Goal: Task Accomplishment & Management: Complete application form

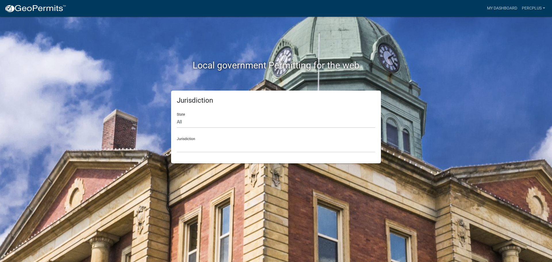
click at [189, 138] on div "Jurisdiction [GEOGRAPHIC_DATA], [US_STATE] [GEOGRAPHIC_DATA], [US_STATE][PERSON…" at bounding box center [276, 143] width 199 height 20
click at [196, 122] on select "All [US_STATE] [US_STATE] [US_STATE] [US_STATE] [US_STATE] [US_STATE] [US_STATE…" at bounding box center [276, 122] width 199 height 12
select select "[US_STATE]"
click at [177, 116] on select "All [US_STATE] [US_STATE] [US_STATE] [US_STATE] [US_STATE] [US_STATE] [US_STATE…" at bounding box center [276, 122] width 199 height 12
click at [198, 138] on div "Jurisdiction [GEOGRAPHIC_DATA], [US_STATE] [GEOGRAPHIC_DATA], [US_STATE] [GEOGR…" at bounding box center [276, 143] width 199 height 20
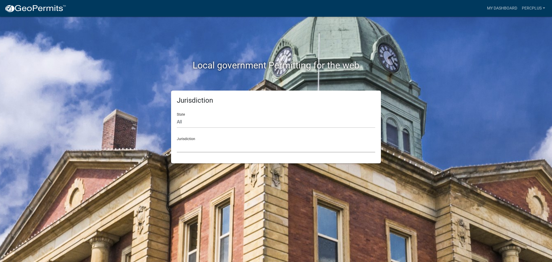
click at [193, 141] on select "[GEOGRAPHIC_DATA], [US_STATE] [GEOGRAPHIC_DATA], [US_STATE] [GEOGRAPHIC_DATA], …" at bounding box center [276, 147] width 199 height 12
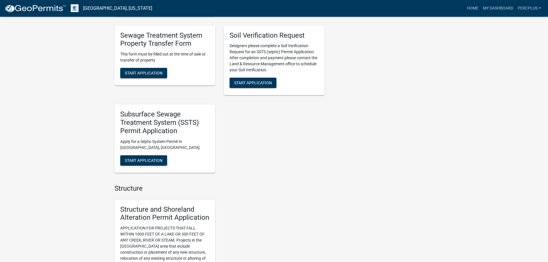
scroll to position [432, 0]
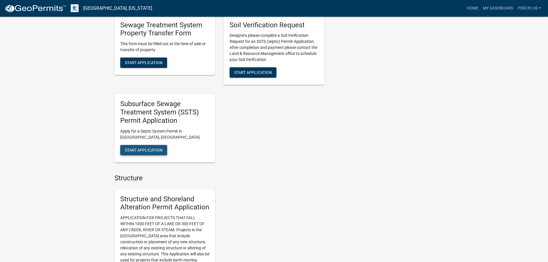
click at [142, 149] on span "Start Application" at bounding box center [144, 150] width 38 height 5
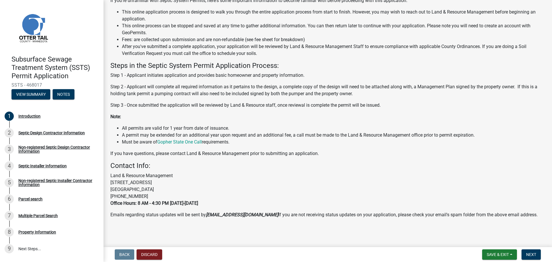
scroll to position [59, 0]
click at [537, 253] on span "Next" at bounding box center [532, 254] width 10 height 5
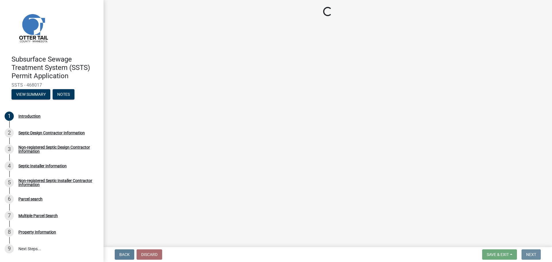
scroll to position [0, 0]
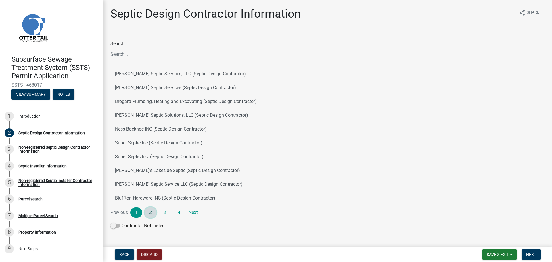
click at [149, 212] on link "2" at bounding box center [151, 212] width 12 height 10
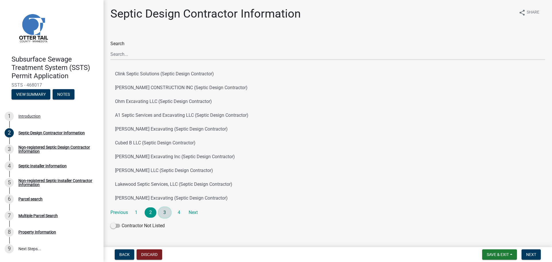
click at [166, 211] on link "3" at bounding box center [165, 212] width 12 height 10
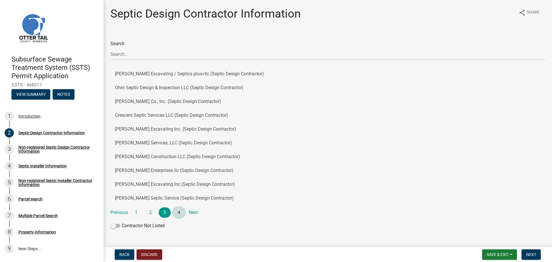
click at [178, 211] on link "4" at bounding box center [179, 212] width 12 height 10
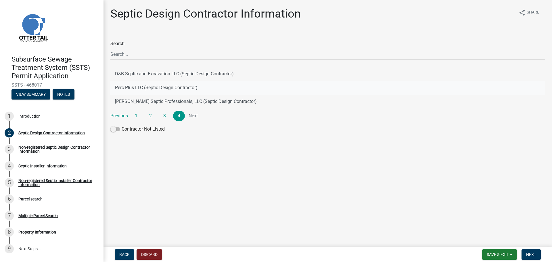
click at [146, 86] on button "Perc Plus LLC (Septic Design Contractor)" at bounding box center [327, 88] width 435 height 14
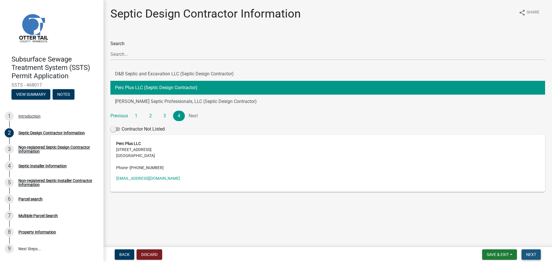
click at [533, 251] on button "Next" at bounding box center [531, 254] width 19 height 10
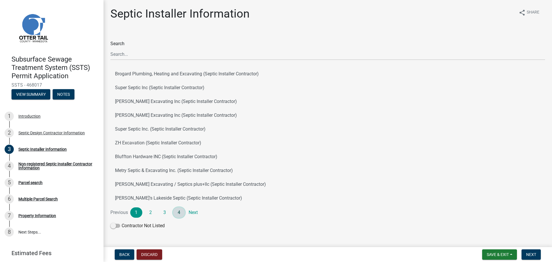
click at [179, 212] on link "4" at bounding box center [179, 212] width 12 height 10
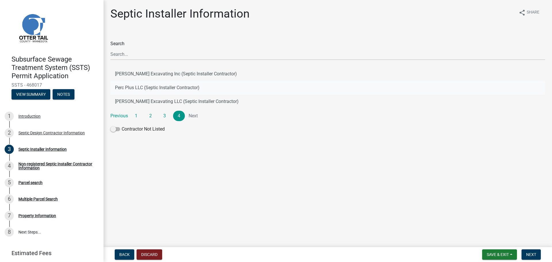
click at [140, 84] on button "Perc Plus LLC (Septic Installer Contractor)" at bounding box center [327, 88] width 435 height 14
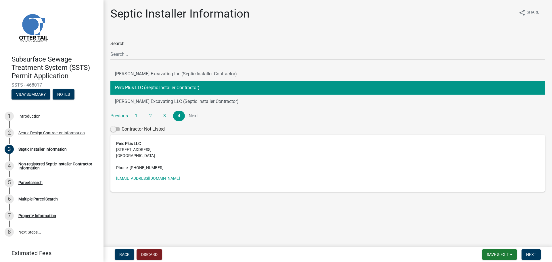
click at [136, 155] on address "Perc Plus LLC [STREET_ADDRESS] Phone - [PHONE_NUMBER]" at bounding box center [328, 156] width 424 height 30
click at [213, 162] on address "Perc Plus LLC [STREET_ADDRESS] Phone - [PHONE_NUMBER]" at bounding box center [328, 156] width 424 height 30
click at [211, 85] on button "Perc Plus LLC (Septic Installer Contractor)" at bounding box center [327, 88] width 435 height 14
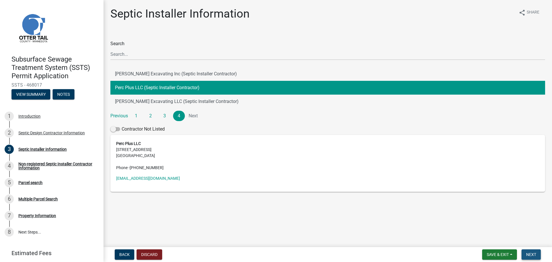
click at [535, 251] on button "Next" at bounding box center [531, 254] width 19 height 10
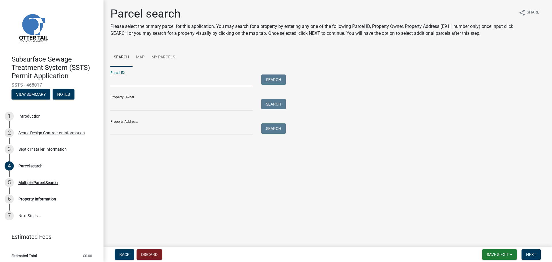
click at [125, 81] on input "Parcel ID:" at bounding box center [181, 81] width 142 height 12
type input "23000160112000"
click at [536, 250] on button "Next" at bounding box center [531, 254] width 19 height 10
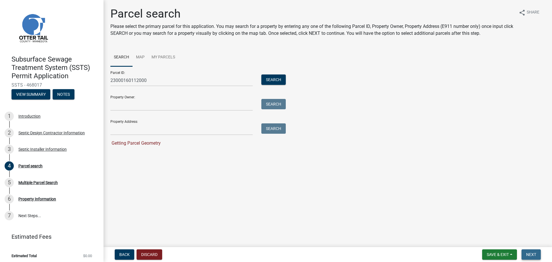
click at [536, 250] on button "Next" at bounding box center [531, 254] width 19 height 10
click at [532, 251] on button "Next" at bounding box center [531, 254] width 19 height 10
click at [532, 253] on span "Next" at bounding box center [532, 254] width 10 height 5
click at [133, 144] on span "Getting Parcel Geometry" at bounding box center [135, 142] width 50 height 5
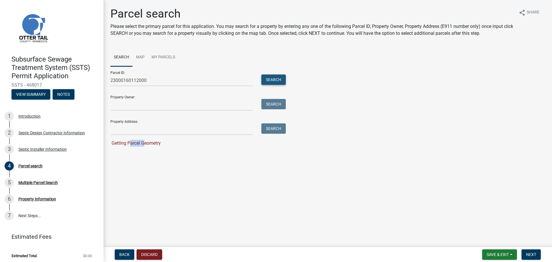
click at [274, 79] on button "Search" at bounding box center [274, 80] width 24 height 10
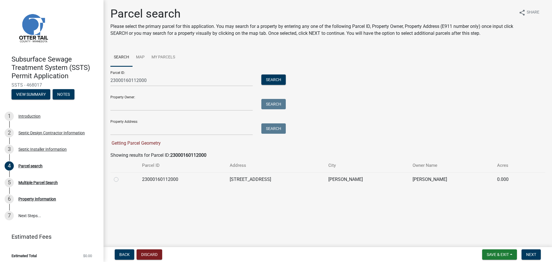
click at [121, 176] on label at bounding box center [121, 176] width 0 height 0
click at [121, 178] on input "radio" at bounding box center [123, 178] width 4 height 4
radio input "true"
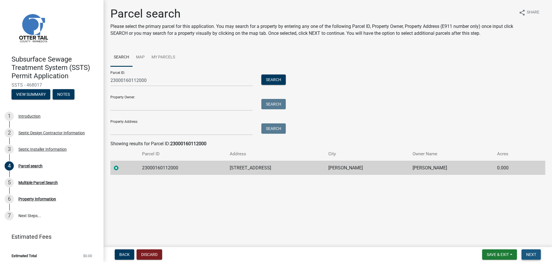
click at [529, 253] on span "Next" at bounding box center [532, 254] width 10 height 5
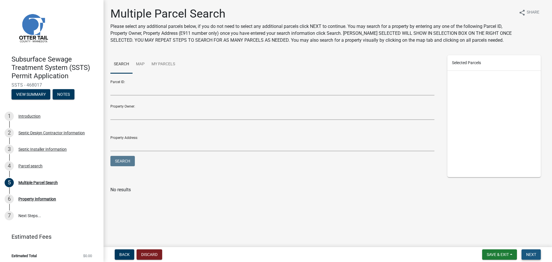
click at [533, 254] on span "Next" at bounding box center [532, 254] width 10 height 5
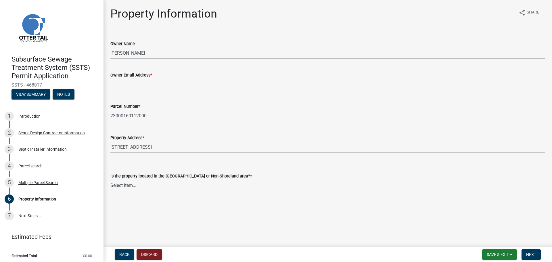
click at [152, 83] on input "Owner Email Address *" at bounding box center [327, 85] width 435 height 12
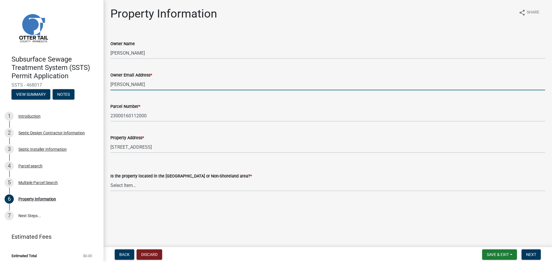
click at [120, 85] on input "[PERSON_NAME]" at bounding box center [327, 85] width 435 height 12
click at [123, 84] on input "[PERSON_NAME]. [PERSON_NAME]" at bounding box center [327, 85] width 435 height 12
click at [140, 83] on input "[PERSON_NAME].[PERSON_NAME]" at bounding box center [327, 85] width 435 height 12
type input "[PERSON_NAME][EMAIL_ADDRESS][DOMAIN_NAME]"
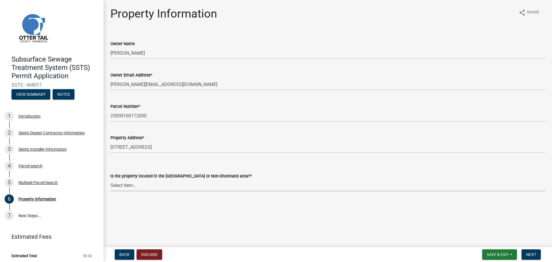
click at [127, 184] on select "Select Item... Shoreland Non-Shoreland" at bounding box center [327, 186] width 435 height 12
click at [110, 180] on select "Select Item... Shoreland Non-Shoreland" at bounding box center [327, 186] width 435 height 12
select select "f91142e6-e911-469c-9754-896c7e7f9e05"
click at [533, 252] on span "Next" at bounding box center [532, 254] width 10 height 5
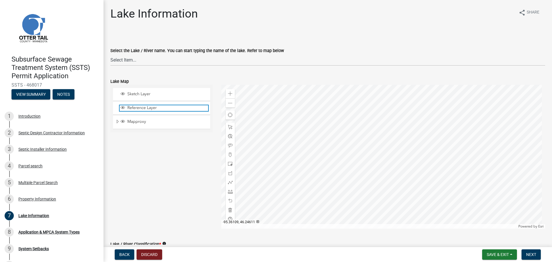
click at [141, 106] on span "Reference Layer" at bounding box center [167, 107] width 82 height 5
click at [533, 254] on span "Next" at bounding box center [532, 254] width 10 height 5
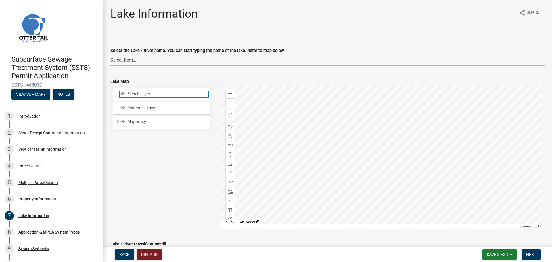
click at [153, 94] on span "Sketch Layer" at bounding box center [167, 94] width 82 height 5
click at [530, 253] on span "Next" at bounding box center [532, 254] width 10 height 5
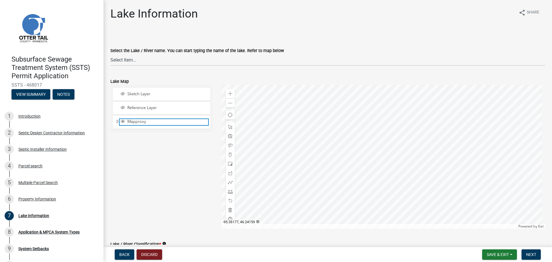
click at [133, 122] on span "Mapproxy" at bounding box center [167, 121] width 82 height 5
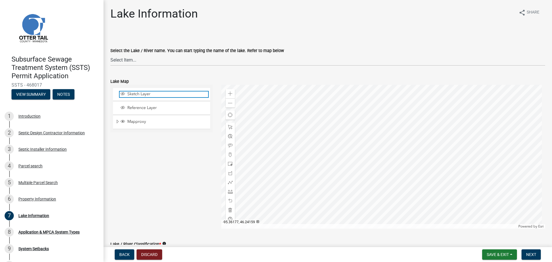
click at [147, 92] on span "Sketch Layer" at bounding box center [167, 94] width 82 height 5
click at [144, 105] on div "Reference Layer" at bounding box center [161, 108] width 97 height 13
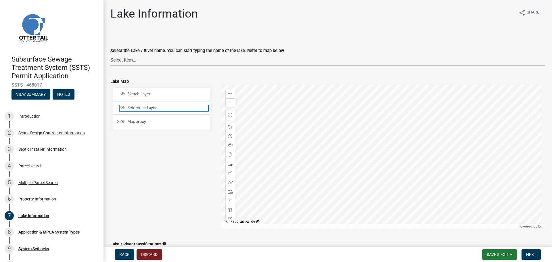
click at [144, 107] on span "Reference Layer" at bounding box center [167, 107] width 82 height 5
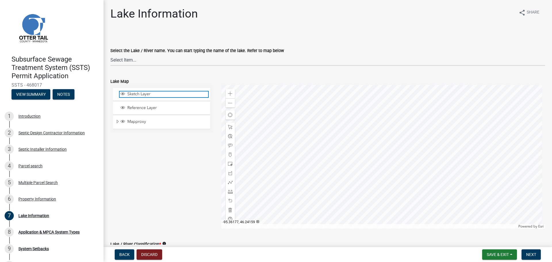
click at [143, 93] on span "Sketch Layer" at bounding box center [167, 94] width 82 height 5
click at [533, 254] on span "Next" at bounding box center [532, 254] width 10 height 5
click at [532, 255] on span "Next" at bounding box center [532, 254] width 10 height 5
click at [127, 58] on select "Select Item... None [PERSON_NAME] 56-031 [PERSON_NAME] 56-118 [PERSON_NAME] 56-…" at bounding box center [327, 60] width 435 height 12
click at [135, 59] on select "Select Item... None [PERSON_NAME] 56-031 [PERSON_NAME] 56-118 [PERSON_NAME] 56-…" at bounding box center [327, 60] width 435 height 12
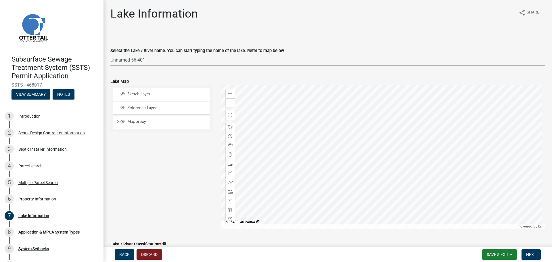
click at [110, 54] on select "Select Item... None [PERSON_NAME] 56-031 [PERSON_NAME] 56-118 [PERSON_NAME] 56-…" at bounding box center [327, 60] width 435 height 12
select select "cf819e00-3344-4cf4-b9d1-299118b4216f"
click at [535, 252] on span "Next" at bounding box center [532, 254] width 10 height 5
click at [156, 106] on span "Reference Layer" at bounding box center [167, 107] width 82 height 5
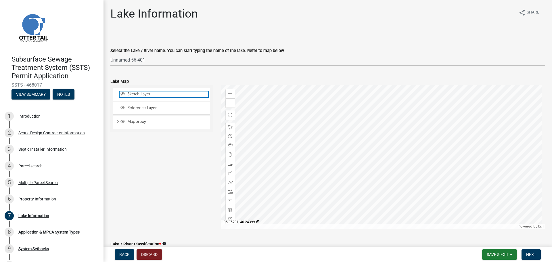
click at [161, 94] on span "Sketch Layer" at bounding box center [167, 94] width 82 height 5
click at [532, 253] on span "Next" at bounding box center [532, 254] width 10 height 5
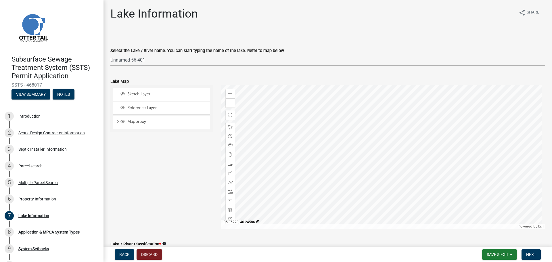
click at [150, 57] on select "Select Item... None [PERSON_NAME] 56-031 [PERSON_NAME] 56-118 [PERSON_NAME] 56-…" at bounding box center [327, 60] width 435 height 12
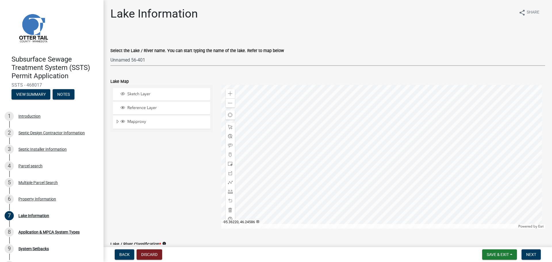
click at [110, 54] on select "Select Item... None [PERSON_NAME] 56-031 [PERSON_NAME] 56-118 [PERSON_NAME] 56-…" at bounding box center [327, 60] width 435 height 12
click at [531, 254] on span "Next" at bounding box center [532, 254] width 10 height 5
click at [167, 106] on span "Reference Layer" at bounding box center [167, 107] width 82 height 5
click at [166, 95] on span "Sketch Layer" at bounding box center [167, 94] width 82 height 5
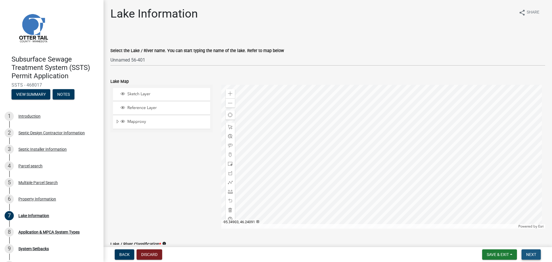
click at [536, 252] on span "Next" at bounding box center [532, 254] width 10 height 5
click at [148, 58] on select "Select Item... None [PERSON_NAME] 56-031 [PERSON_NAME] 56-118 [PERSON_NAME] 56-…" at bounding box center [327, 60] width 435 height 12
click at [536, 251] on button "Next" at bounding box center [531, 254] width 19 height 10
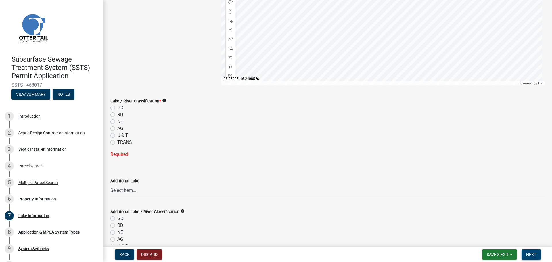
scroll to position [144, 0]
click at [117, 119] on label "NE" at bounding box center [120, 121] width 6 height 7
click at [117, 119] on input "NE" at bounding box center [119, 120] width 4 height 4
radio input "true"
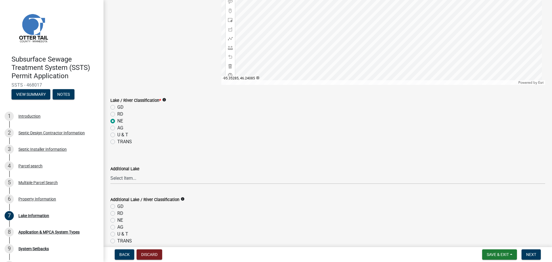
scroll to position [171, 0]
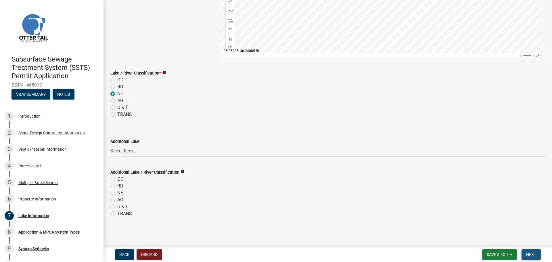
click at [533, 253] on span "Next" at bounding box center [532, 254] width 10 height 5
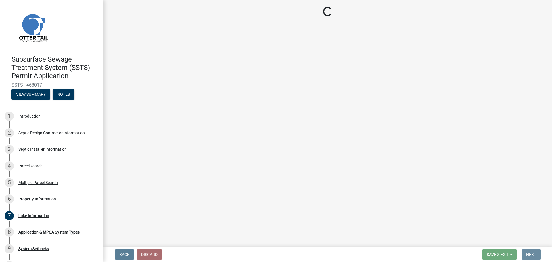
scroll to position [0, 0]
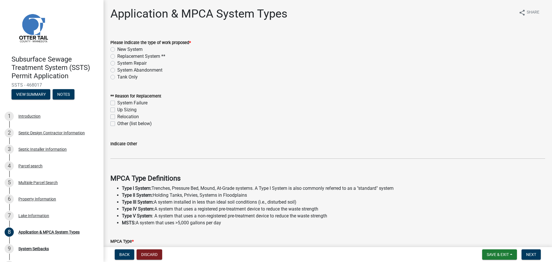
click at [117, 49] on label "New System" at bounding box center [129, 49] width 25 height 7
click at [117, 49] on input "New System" at bounding box center [119, 48] width 4 height 4
radio input "true"
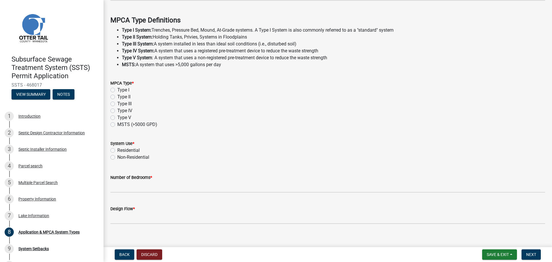
scroll to position [165, 0]
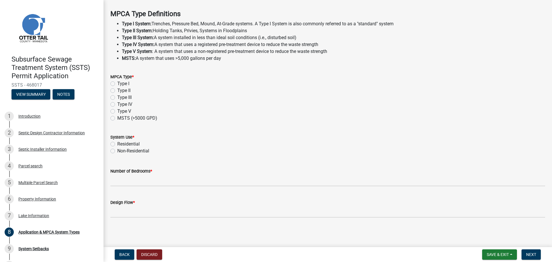
click at [117, 84] on label "Type I" at bounding box center [123, 83] width 12 height 7
click at [117, 84] on input "Type I" at bounding box center [119, 82] width 4 height 4
radio input "true"
click at [117, 144] on label "Residential" at bounding box center [128, 144] width 22 height 7
click at [117, 144] on input "Residential" at bounding box center [119, 143] width 4 height 4
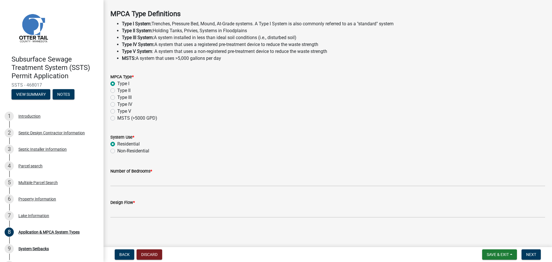
radio input "true"
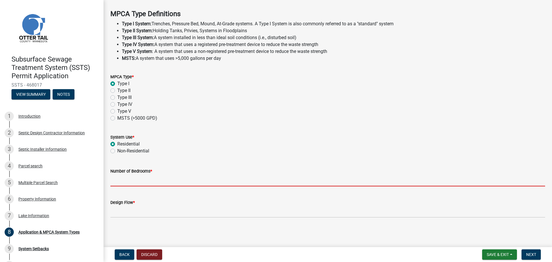
click at [139, 177] on input "Number of Bedrooms *" at bounding box center [327, 181] width 435 height 12
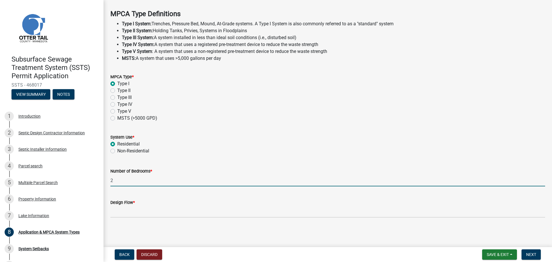
type input "2"
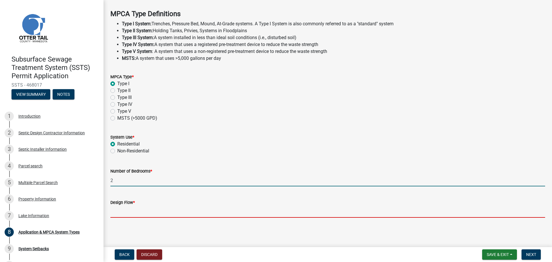
click at [133, 207] on input "Design Flow *" at bounding box center [327, 212] width 435 height 12
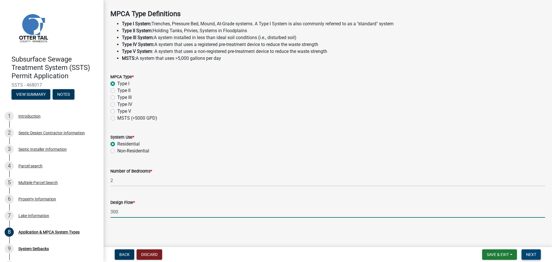
type input "300"
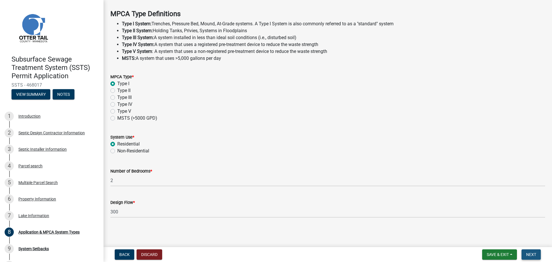
click at [536, 252] on span "Next" at bounding box center [532, 254] width 10 height 5
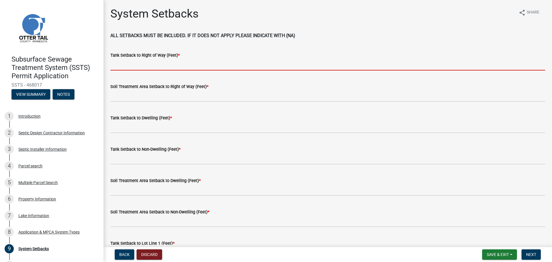
click at [133, 66] on input "Tank Setback to Right of Way (Feet) *" at bounding box center [327, 65] width 435 height 12
type input "100'+"
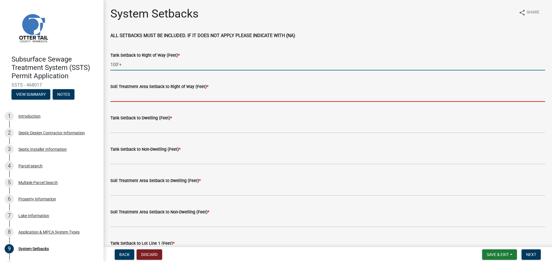
click at [132, 97] on input "Soil Treatment Area Setback to Right of Way (Feet) *" at bounding box center [327, 96] width 435 height 12
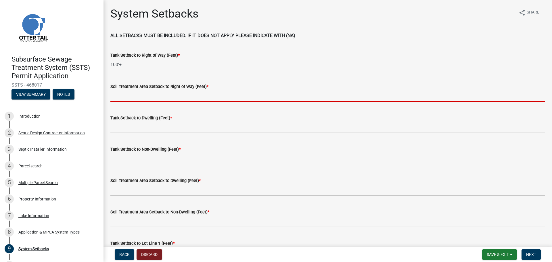
type input "100'+"
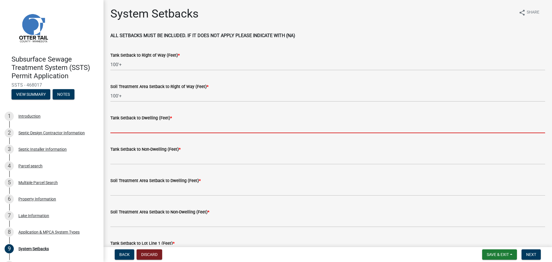
click at [136, 125] on input "Tank Setback to Dwelling (Feet) *" at bounding box center [327, 127] width 435 height 12
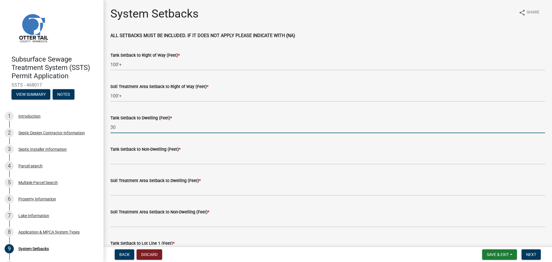
type input "30"
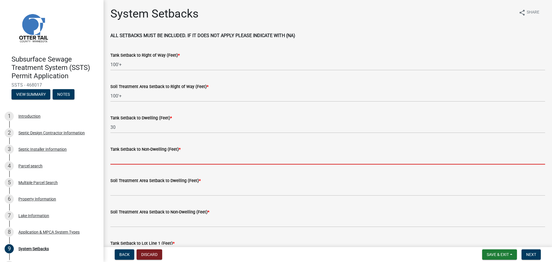
click at [151, 157] on input "Tank Setback to Non-Dwelling (Feet) *" at bounding box center [327, 159] width 435 height 12
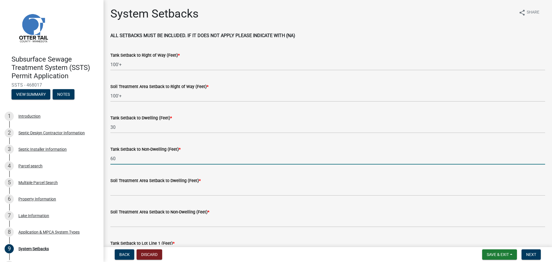
type input "60"
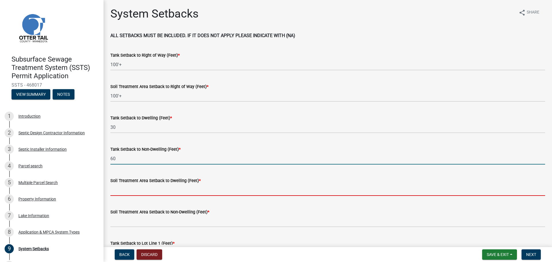
click at [126, 189] on input "Soil Treatment Area Setback to Dwelling (Feet) *" at bounding box center [327, 190] width 435 height 12
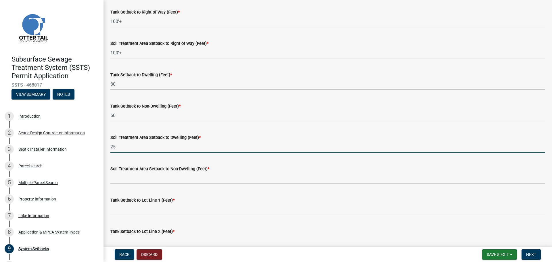
scroll to position [58, 0]
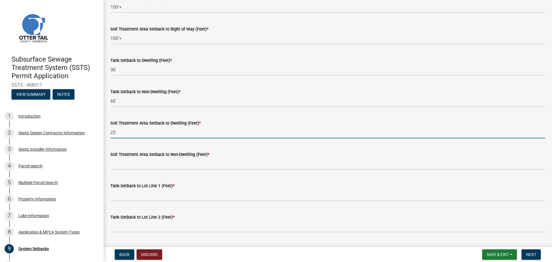
type input "25"
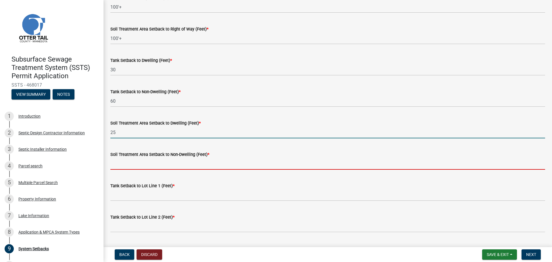
click at [121, 163] on input "Soil Treatment Area Setback to Non-Dwelling (Feet) *" at bounding box center [327, 164] width 435 height 12
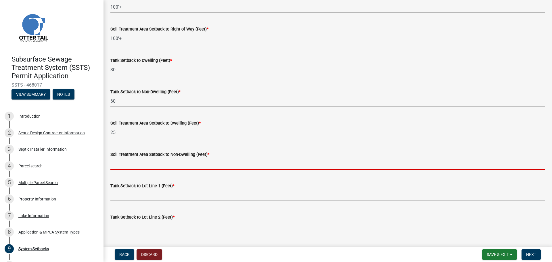
type input "40'+"
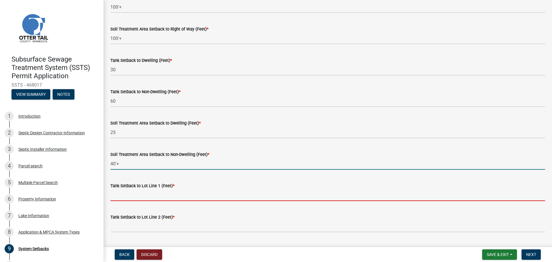
click at [129, 196] on input "Tank Setback to Lot Line 1 (Feet) *" at bounding box center [327, 195] width 435 height 12
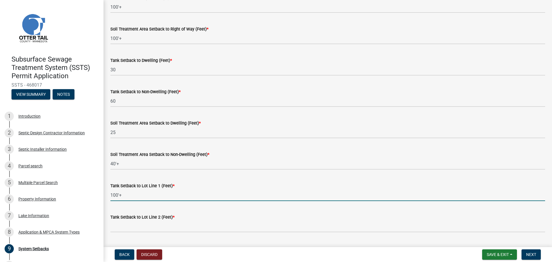
type input "100'+"
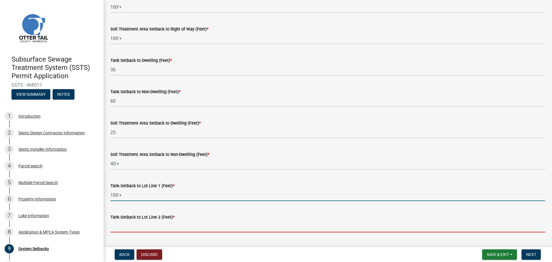
click at [116, 228] on input "Tank Setback to Lot Line 2 (Feet) *" at bounding box center [327, 227] width 435 height 12
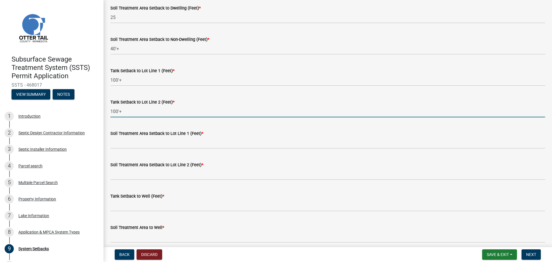
scroll to position [201, 0]
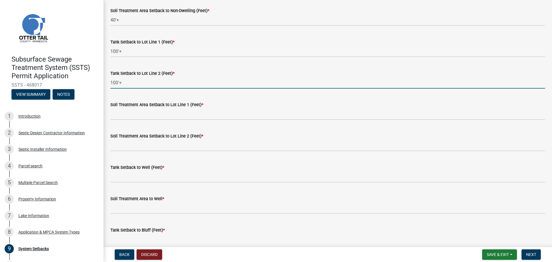
type input "100'+"
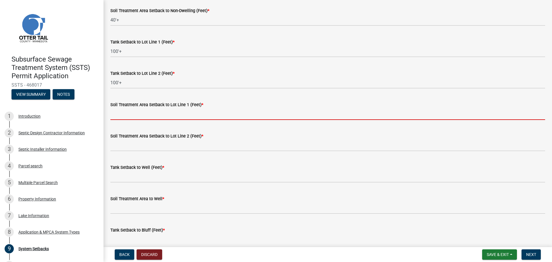
click at [154, 115] on input "Soil Treatment Area Setback to Lot Line 1 (Feet) *" at bounding box center [327, 114] width 435 height 12
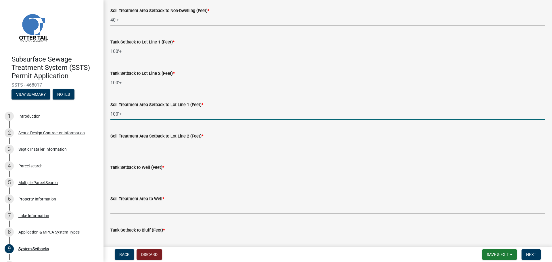
type input "100'+"
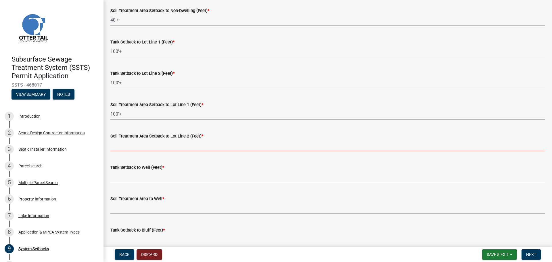
click at [138, 142] on input "Soil Treatment Area Setback to Lot Line 2 (Feet) *" at bounding box center [327, 146] width 435 height 12
type input "100'+"
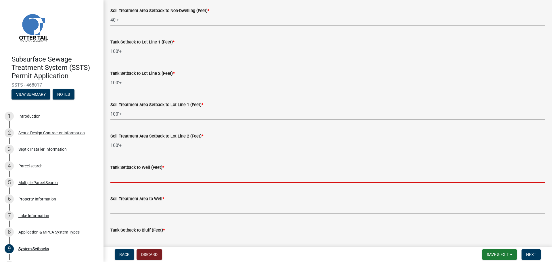
click at [133, 174] on input "Tank Setback to Well (Feet) *" at bounding box center [327, 177] width 435 height 12
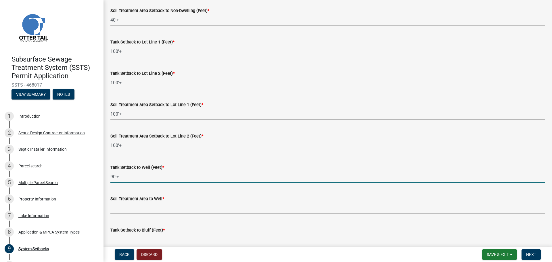
type input "90'+"
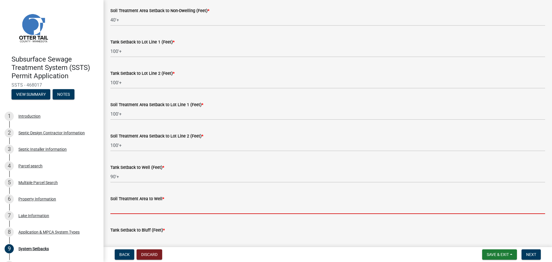
click at [118, 209] on input "Soil Treatment Area to Well *" at bounding box center [327, 208] width 435 height 12
type input "100'+"
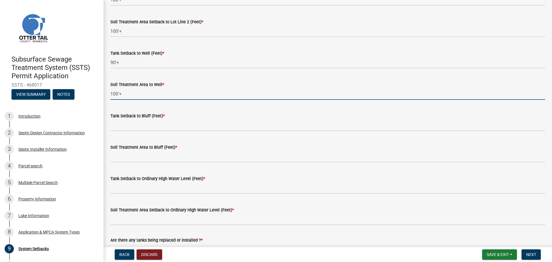
scroll to position [317, 0]
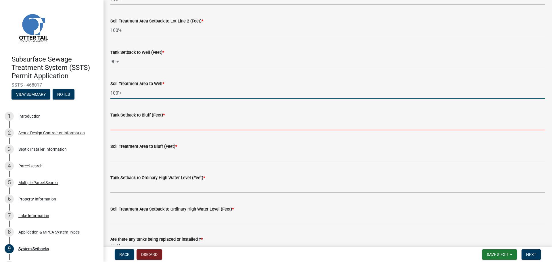
click at [119, 125] on input "Tank Setback to Bluff (Feet) *" at bounding box center [327, 125] width 435 height 12
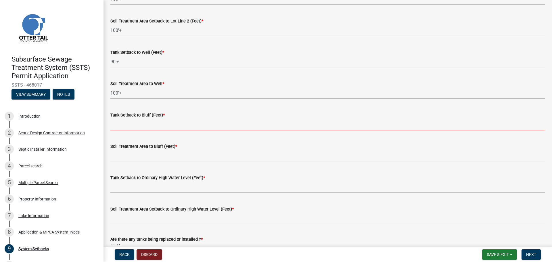
type input "N/A"
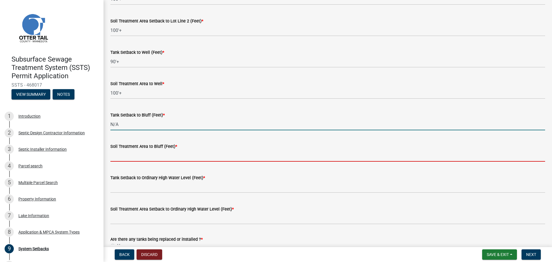
click at [136, 158] on input "Soil Treatment Area to Bluff (Feet) *" at bounding box center [327, 156] width 435 height 12
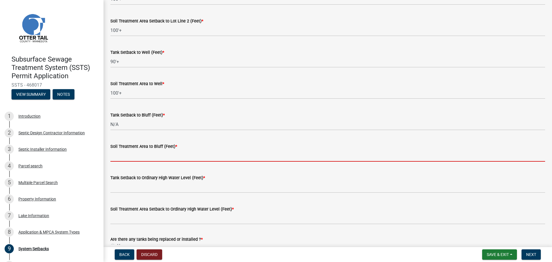
type input "N/A"
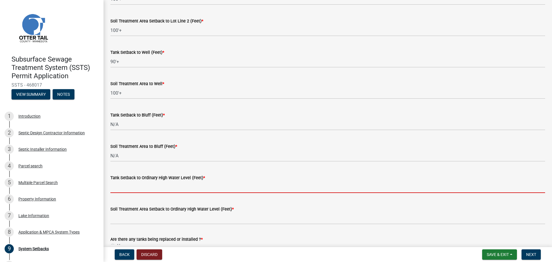
click at [129, 189] on input "Tank Setback to Ordinary High Water Level (Feet) *" at bounding box center [327, 187] width 435 height 12
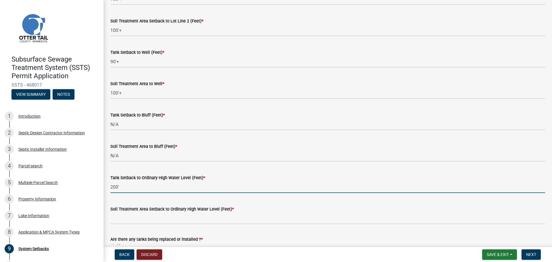
type input "200'"
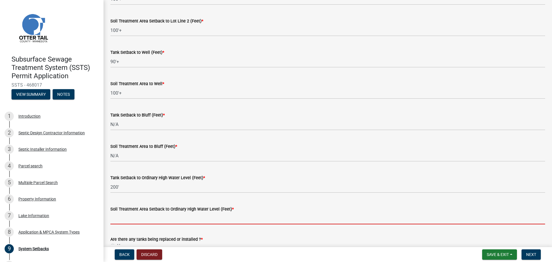
click at [120, 220] on input "Soil Treatment Area Setback to Ordinary High Water Level (Feet) *" at bounding box center [327, 219] width 435 height 12
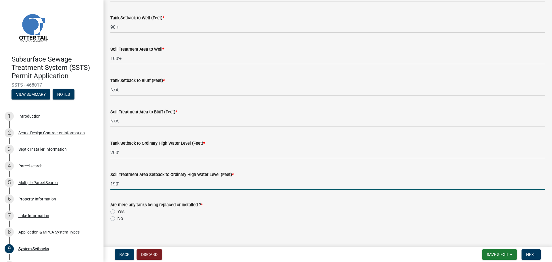
scroll to position [356, 0]
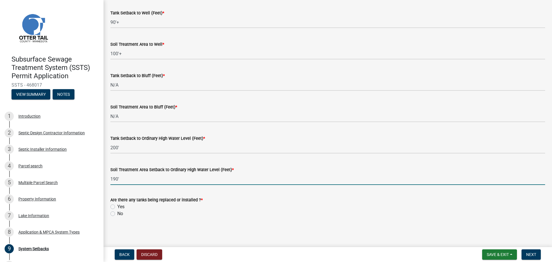
type input "190'"
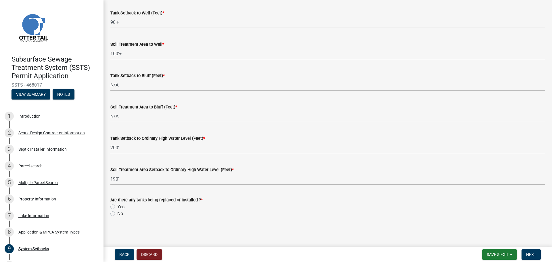
click at [117, 207] on label "Yes" at bounding box center [120, 206] width 7 height 7
click at [117, 207] on input "Yes" at bounding box center [119, 205] width 4 height 4
radio input "true"
click at [533, 255] on span "Next" at bounding box center [532, 254] width 10 height 5
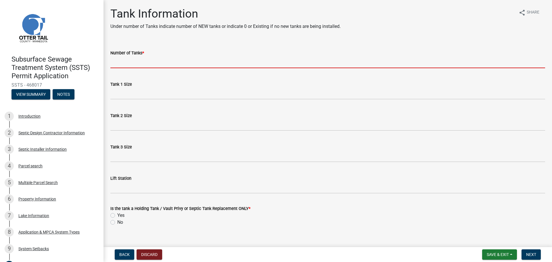
click at [135, 63] on input "Number of Tanks *" at bounding box center [327, 62] width 435 height 12
type input "1"
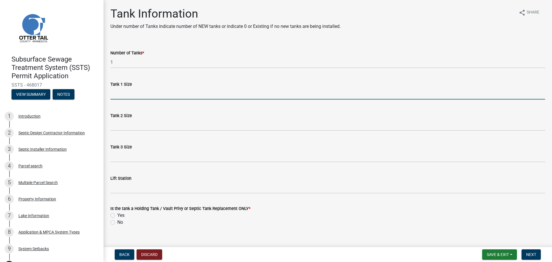
click at [134, 94] on input "Tank 1 Size" at bounding box center [327, 94] width 435 height 12
type input "1000"
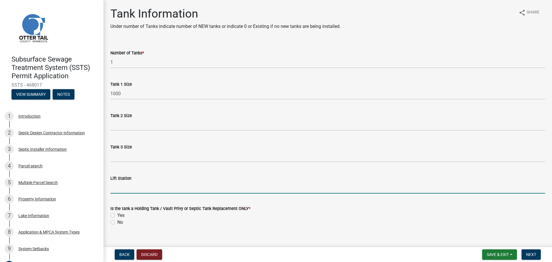
click at [125, 188] on input "Lift Station" at bounding box center [327, 188] width 435 height 12
type input "500"
click at [117, 221] on label "No" at bounding box center [120, 222] width 6 height 7
click at [117, 221] on input "No" at bounding box center [119, 221] width 4 height 4
radio input "true"
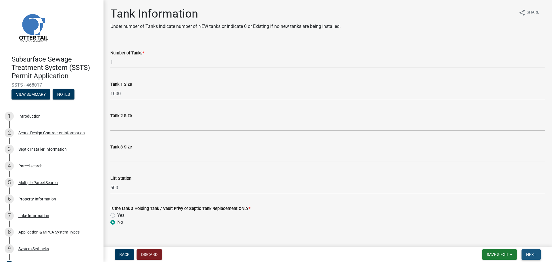
click at [537, 250] on button "Next" at bounding box center [531, 254] width 19 height 10
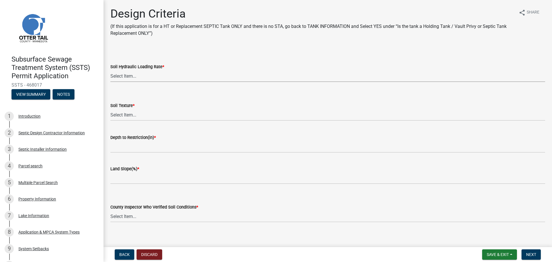
click at [131, 75] on select "Select Item... 1.6 gpd/ft2 1.2 gpd/ft2 1.0 gpd/ft2 0.87 gpd/ft2 0.78 gpd/ft2 0.…" at bounding box center [327, 76] width 435 height 12
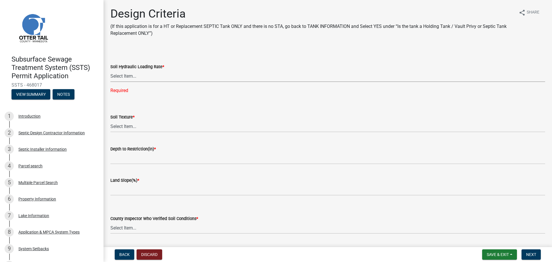
click at [137, 74] on select "Select Item... 1.6 gpd/ft2 1.2 gpd/ft2 1.0 gpd/ft2 0.87 gpd/ft2 0.78 gpd/ft2 0.…" at bounding box center [327, 76] width 435 height 12
click at [110, 70] on select "Select Item... 1.6 gpd/ft2 1.2 gpd/ft2 1.0 gpd/ft2 0.87 gpd/ft2 0.78 gpd/ft2 0.…" at bounding box center [327, 76] width 435 height 12
select select "48244220-b2d5-4708-94fb-eec21d20ddbb"
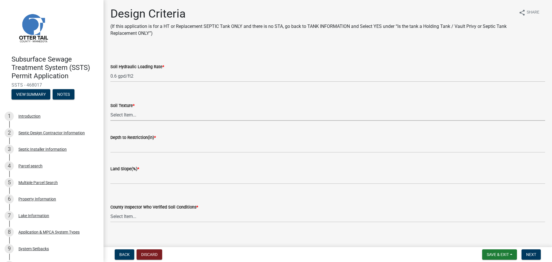
click at [136, 113] on select "Select Item... Coarse Sand (COS) Sand (S) Fine Sand (FS) Very Fine Sand (VFS) L…" at bounding box center [327, 115] width 435 height 12
click at [110, 109] on select "Select Item... Coarse Sand (COS) Sand (S) Fine Sand (FS) Very Fine Sand (VFS) L…" at bounding box center [327, 115] width 435 height 12
select select "4229e383-8b85-4b32-ab4b-b432a830edeb"
click at [144, 140] on label "Depth to Restriction(in) *" at bounding box center [132, 138] width 45 height 4
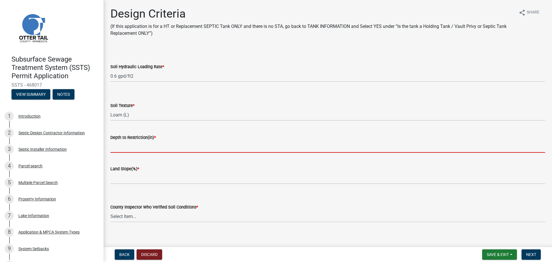
click at [144, 141] on input "Depth to Restriction(in) *" at bounding box center [327, 147] width 435 height 12
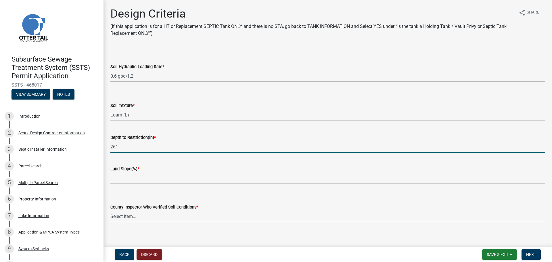
type input "26""
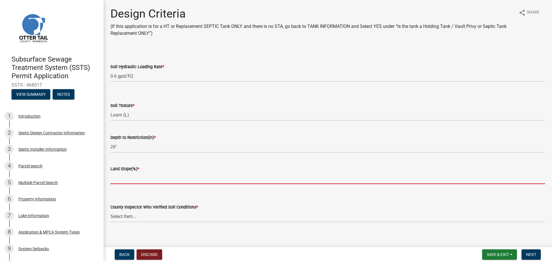
click at [123, 176] on input "Land Slope(%) *" at bounding box center [327, 178] width 435 height 12
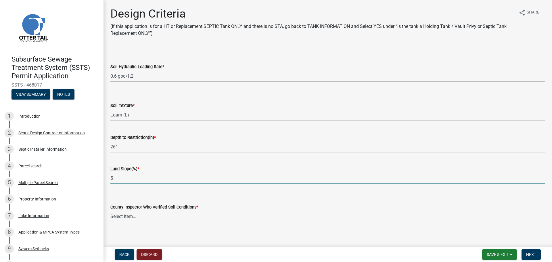
scroll to position [5, 0]
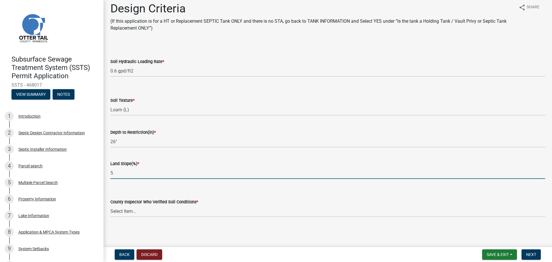
type input "5"
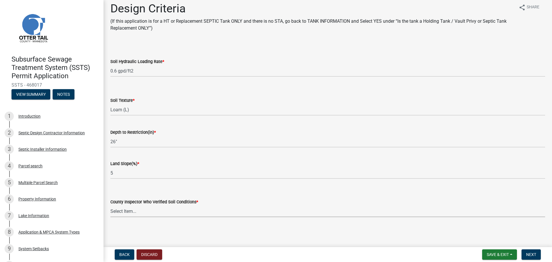
click at [124, 209] on select "Select Item... [PERSON_NAME] [PERSON_NAME] [PERSON_NAME] [PERSON_NAME] [PERSON_…" at bounding box center [327, 211] width 435 height 12
click at [110, 205] on select "Select Item... [PERSON_NAME] [PERSON_NAME] [PERSON_NAME] [PERSON_NAME] [PERSON_…" at bounding box center [327, 211] width 435 height 12
select select "77ed3ba4-a6d5-4048-ab27-59c0bc717e6e"
click at [529, 251] on button "Next" at bounding box center [531, 254] width 19 height 10
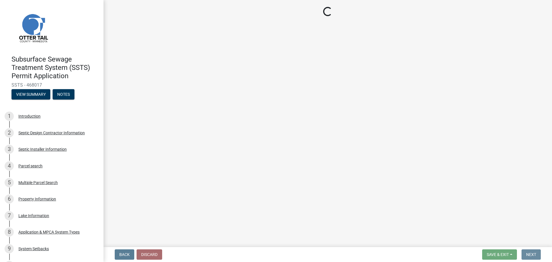
scroll to position [0, 0]
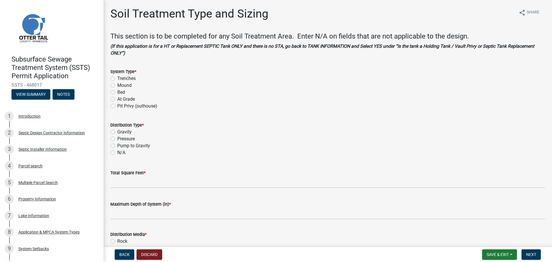
click at [117, 84] on label "Mound" at bounding box center [124, 85] width 14 height 7
click at [117, 84] on input "Mound" at bounding box center [119, 84] width 4 height 4
radio input "true"
click at [117, 138] on label "Pressure" at bounding box center [126, 139] width 18 height 7
click at [117, 138] on input "Pressure" at bounding box center [119, 138] width 4 height 4
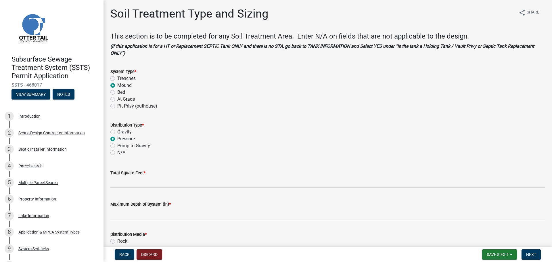
radio input "true"
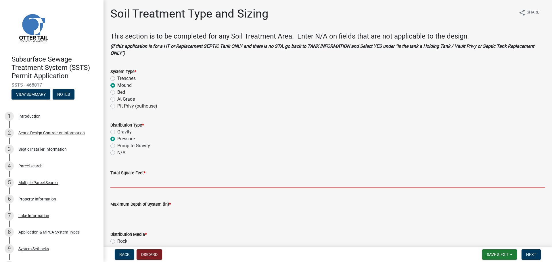
click at [117, 183] on input "Total Square Feet *" at bounding box center [327, 182] width 435 height 12
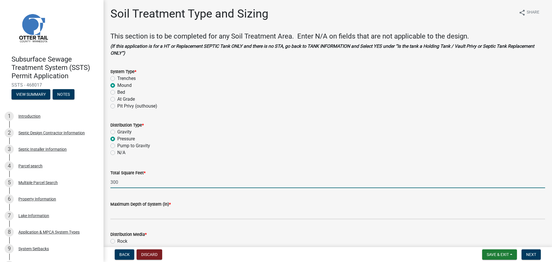
type input "300"
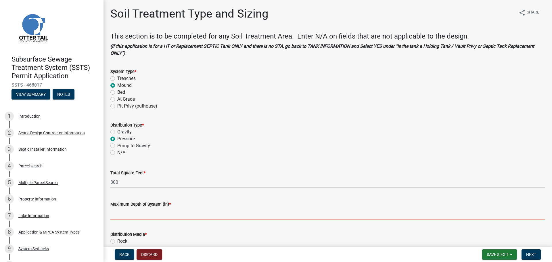
click at [124, 212] on input "Maximum Depth of System (in) *" at bounding box center [327, 214] width 435 height 12
type input "Mound"
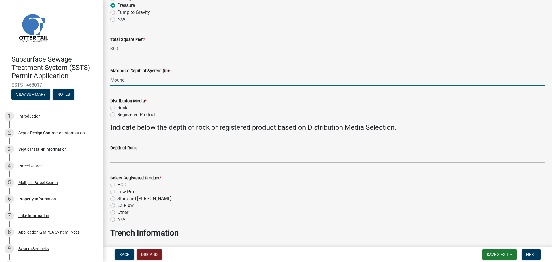
scroll to position [144, 0]
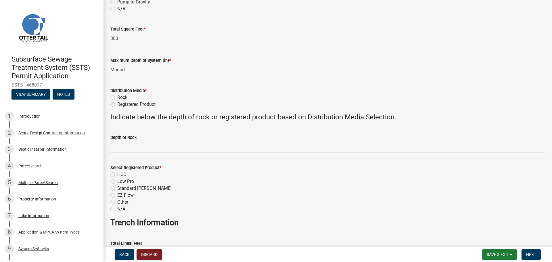
click at [117, 96] on label "Rock" at bounding box center [122, 97] width 10 height 7
click at [117, 96] on input "Rock" at bounding box center [119, 96] width 4 height 4
radio input "true"
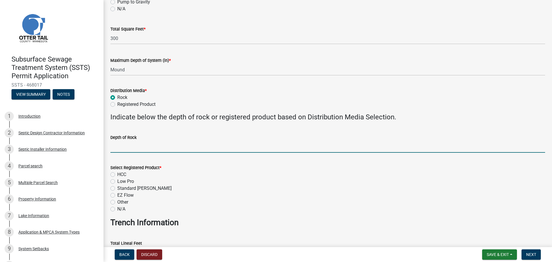
click at [129, 147] on input "Depth of Rock" at bounding box center [327, 147] width 435 height 12
type input "9"
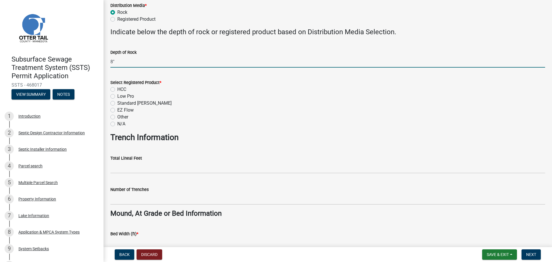
scroll to position [230, 0]
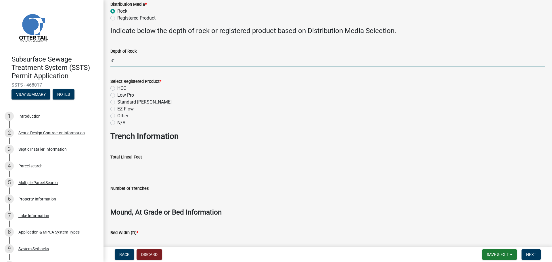
type input "8""
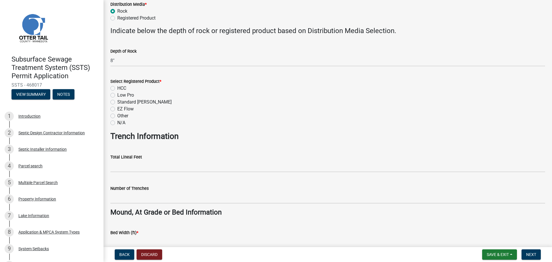
click at [117, 121] on label "N/A" at bounding box center [121, 122] width 8 height 7
click at [117, 121] on input "N/A" at bounding box center [119, 121] width 4 height 4
radio input "true"
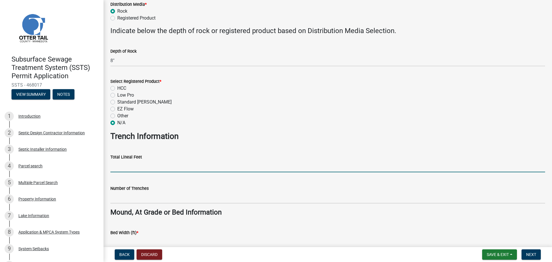
click at [127, 167] on input "Total Lineal Feet" at bounding box center [327, 167] width 435 height 12
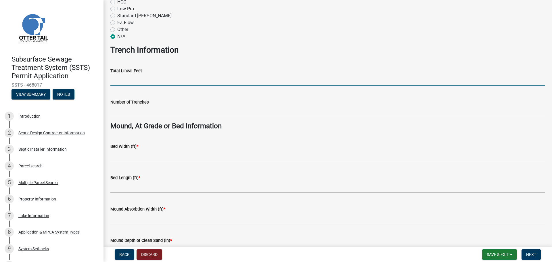
scroll to position [345, 0]
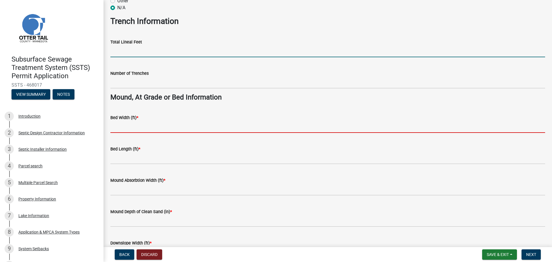
click at [131, 124] on input "Bed Width (ft) *" at bounding box center [327, 127] width 435 height 12
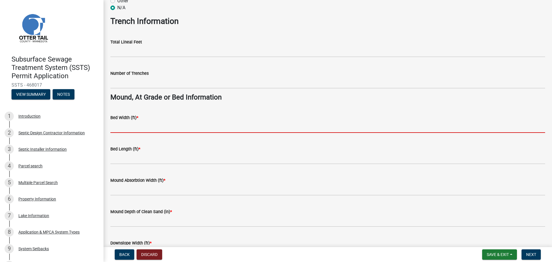
type input "10"
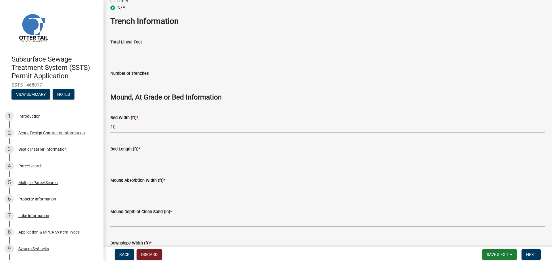
click at [123, 157] on input "Bed Length (ft) *" at bounding box center [327, 159] width 435 height 12
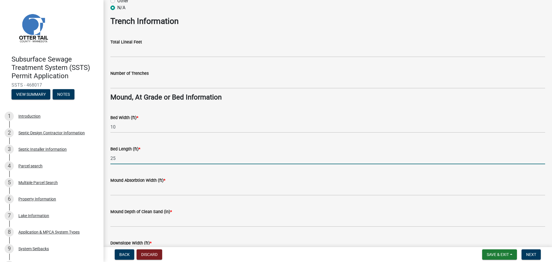
type input "25"
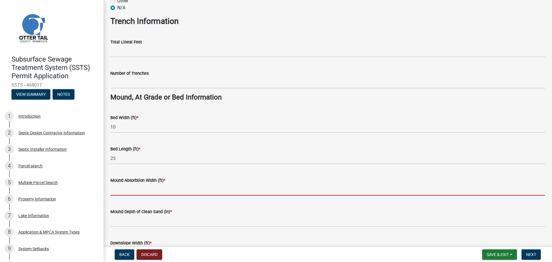
click at [125, 190] on input "Mound Absorbtion Width (ft) *" at bounding box center [327, 190] width 435 height 12
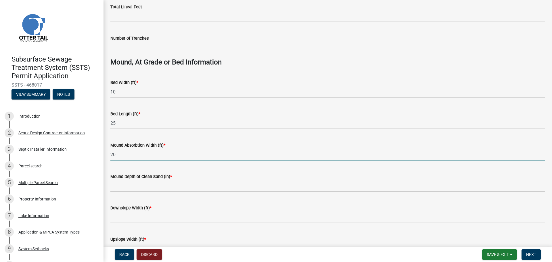
scroll to position [417, 0]
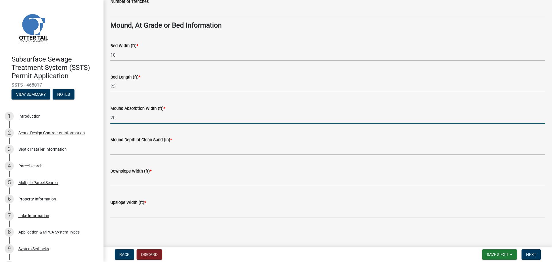
type input "20"
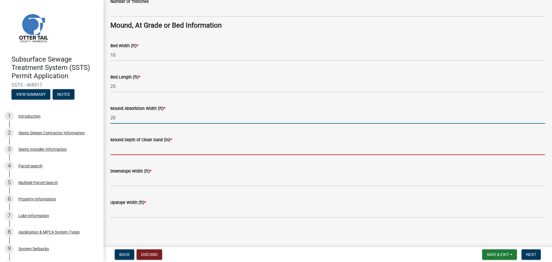
click at [135, 149] on input "Mound Depth of Clean Sand (in) *" at bounding box center [327, 149] width 435 height 12
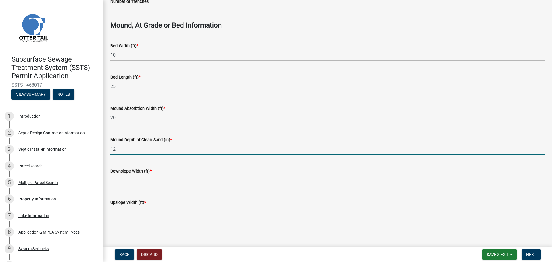
type input "12"
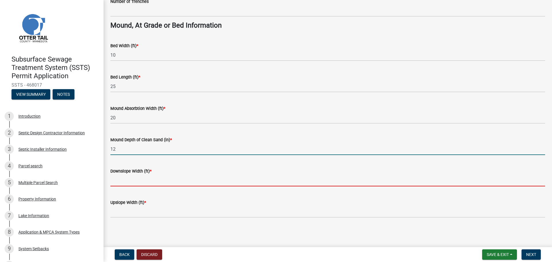
click at [133, 180] on input "Downslope Width (ft) *" at bounding box center [327, 181] width 435 height 12
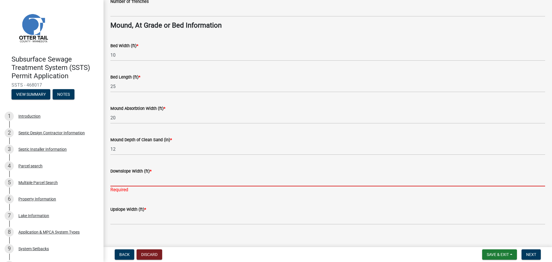
click at [135, 179] on input "Downslope Width (ft) *" at bounding box center [327, 181] width 435 height 12
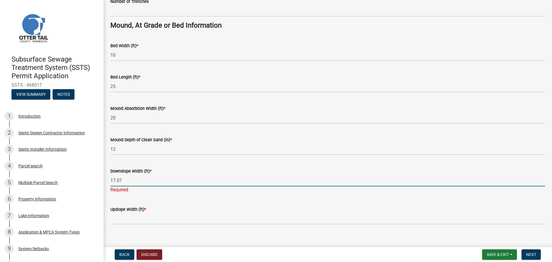
type input "17.07"
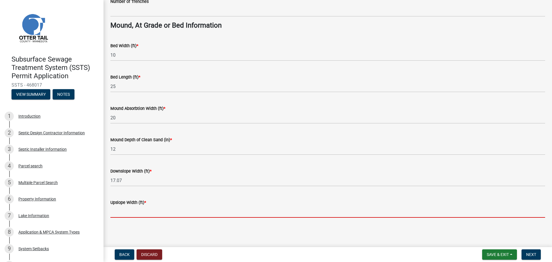
click at [124, 221] on wm-data-entity-input "Upslope Width (ft) *" at bounding box center [327, 206] width 435 height 31
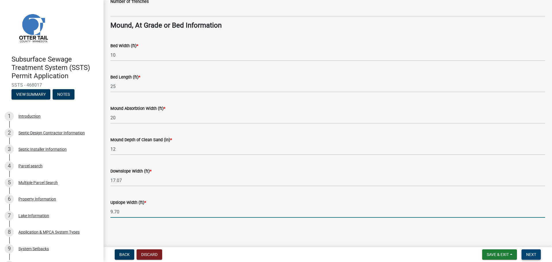
type input "9.70"
click at [534, 254] on span "Next" at bounding box center [532, 254] width 10 height 5
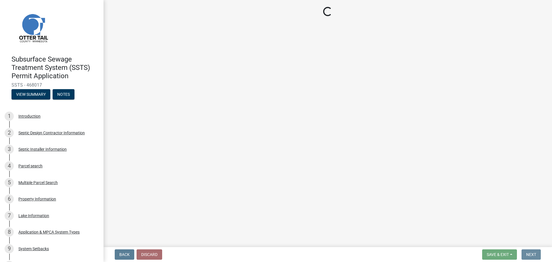
scroll to position [0, 0]
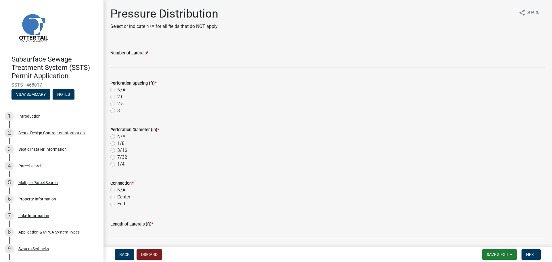
click at [117, 110] on label "3" at bounding box center [118, 110] width 3 height 7
click at [117, 110] on input "3" at bounding box center [119, 109] width 4 height 4
radio input "true"
click at [117, 162] on label "1/4" at bounding box center [120, 164] width 7 height 7
click at [117, 162] on input "1/4" at bounding box center [119, 163] width 4 height 4
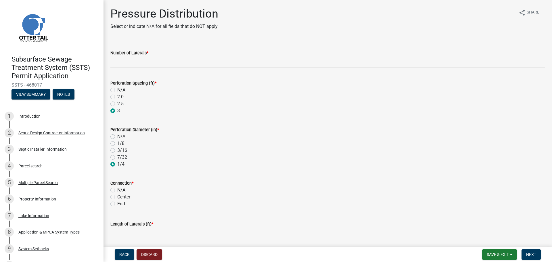
radio input "true"
click at [117, 203] on label "End" at bounding box center [121, 204] width 8 height 7
click at [117, 203] on input "End" at bounding box center [119, 203] width 4 height 4
radio input "true"
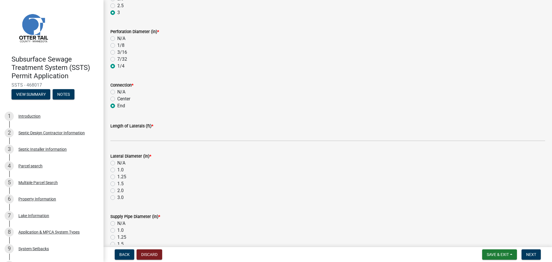
scroll to position [144, 0]
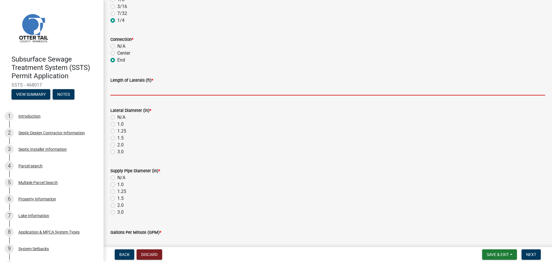
click at [138, 91] on input "Length of Laterals (ft) *" at bounding box center [327, 90] width 435 height 12
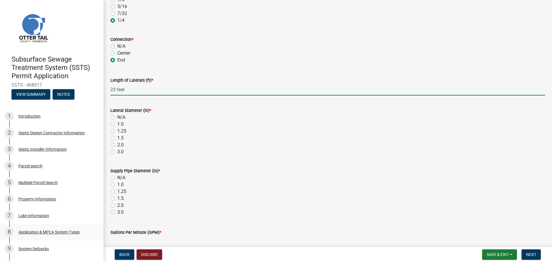
type input "23 feet"
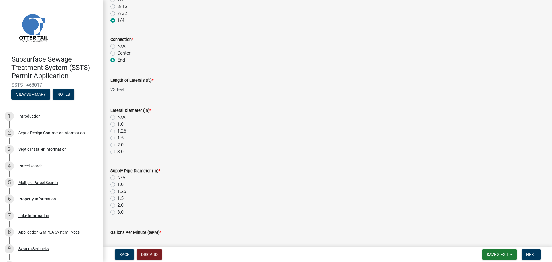
click at [117, 198] on label "1.5" at bounding box center [120, 198] width 6 height 7
click at [117, 198] on input "1.5" at bounding box center [119, 197] width 4 height 4
radio input "true"
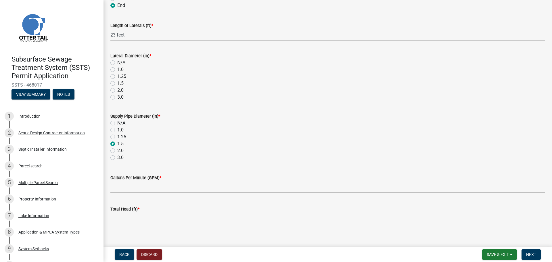
scroll to position [205, 0]
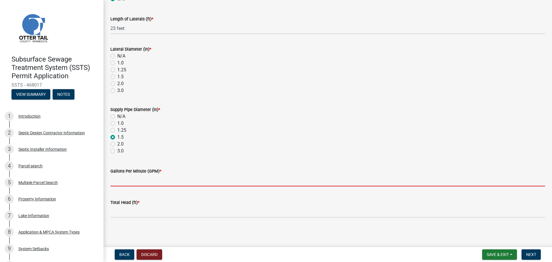
click at [122, 182] on input "Gallons Per Minute (GPM) *" at bounding box center [327, 181] width 435 height 12
click at [124, 181] on input "Gallons Per Minute (GPM) *" at bounding box center [327, 181] width 435 height 12
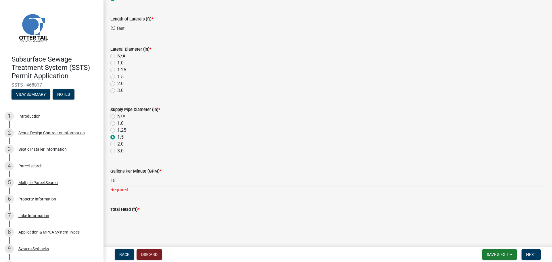
type input "18"
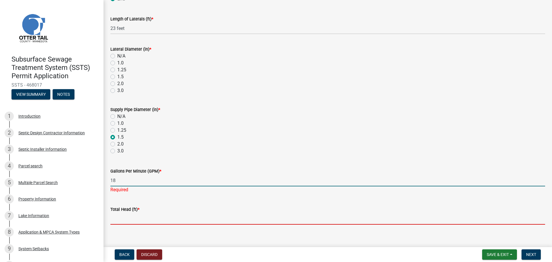
click at [119, 219] on wm-data-entity-input "Total Head (ft) *" at bounding box center [327, 213] width 435 height 31
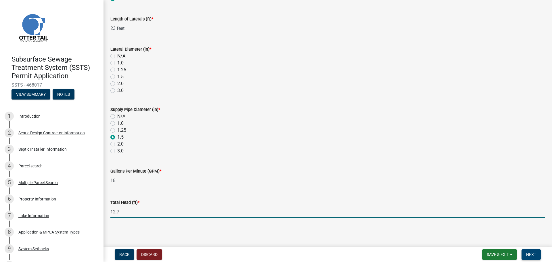
type input "12.7"
click at [535, 252] on span "Next" at bounding box center [532, 254] width 10 height 5
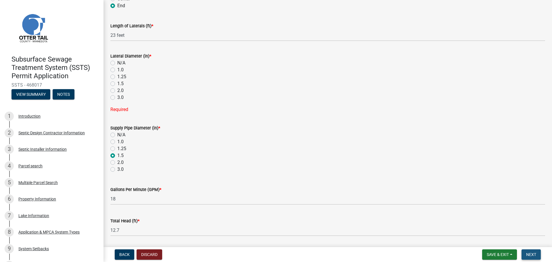
scroll to position [212, 0]
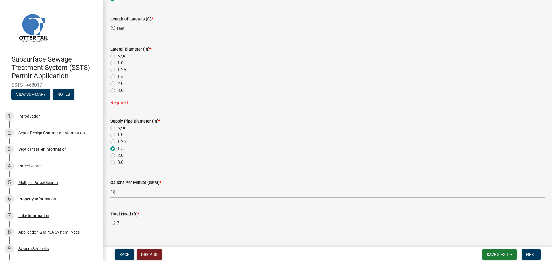
click at [117, 75] on label "1.5" at bounding box center [120, 76] width 6 height 7
click at [117, 75] on input "1.5" at bounding box center [119, 75] width 4 height 4
radio input "true"
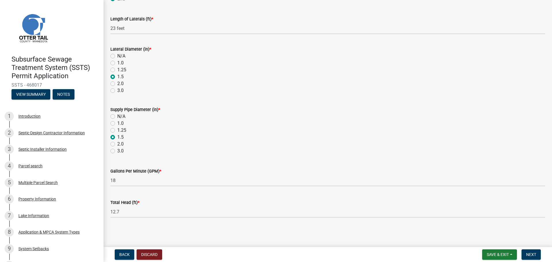
click at [117, 144] on label "2.0" at bounding box center [120, 144] width 6 height 7
click at [117, 144] on input "2.0" at bounding box center [119, 143] width 4 height 4
radio input "true"
click at [531, 255] on span "Next" at bounding box center [532, 254] width 10 height 5
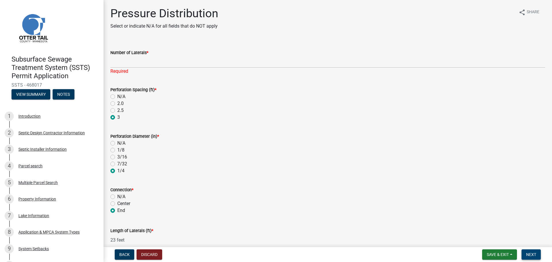
scroll to position [0, 0]
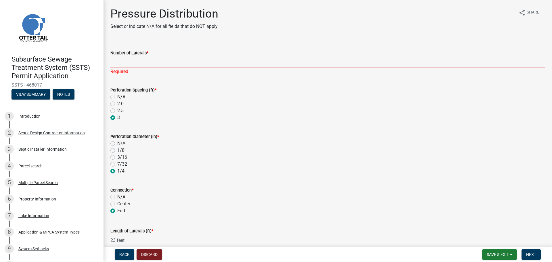
click at [124, 60] on input "Number of Laterals *" at bounding box center [327, 62] width 435 height 12
type input "3"
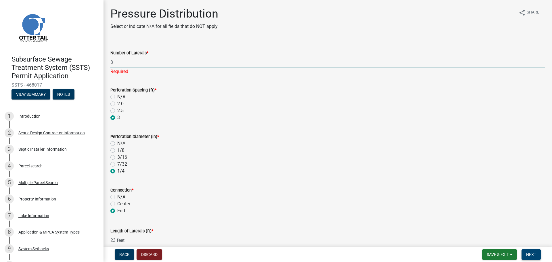
click at [535, 250] on button "Next" at bounding box center [531, 254] width 19 height 10
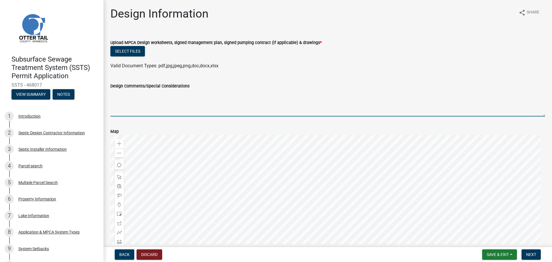
click at [121, 112] on textarea "Design Comments/Special Considerations" at bounding box center [327, 102] width 435 height 27
click at [181, 93] on textarea "Install when very dry Loam soil on parts" at bounding box center [327, 102] width 435 height 27
click at [195, 94] on textarea "Install when very dry Loam soil on parts" at bounding box center [327, 102] width 435 height 27
type textarea "Install when very dry Loam soil on some areas"
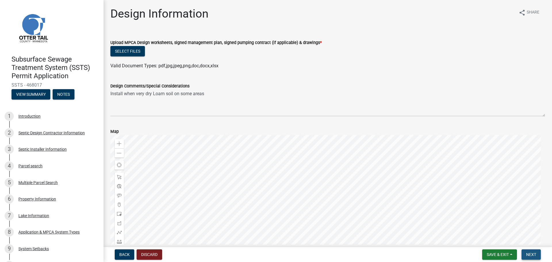
click at [531, 255] on span "Next" at bounding box center [532, 254] width 10 height 5
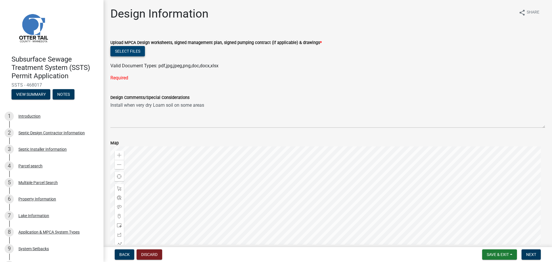
click at [134, 50] on button "Select files" at bounding box center [127, 51] width 35 height 10
click at [125, 52] on button "Select files" at bounding box center [127, 51] width 35 height 10
click at [137, 48] on button "Select files" at bounding box center [127, 51] width 35 height 10
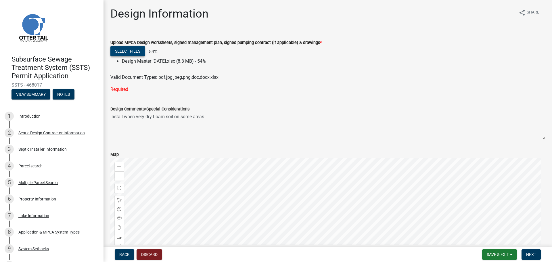
click at [130, 50] on button "Select files" at bounding box center [127, 51] width 35 height 10
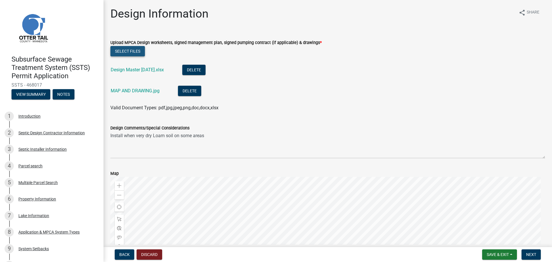
click at [139, 47] on button "Select files" at bounding box center [127, 51] width 35 height 10
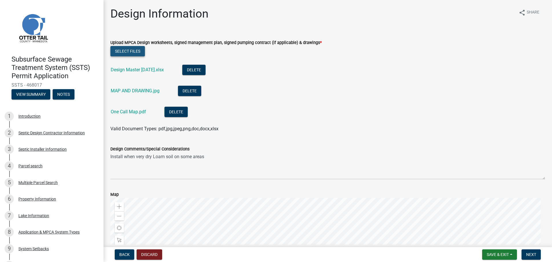
click at [133, 50] on button "Select files" at bounding box center [127, 51] width 35 height 10
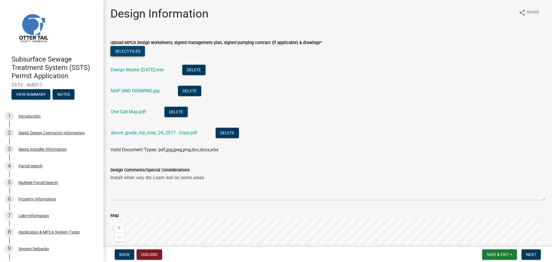
click at [123, 50] on button "Select files" at bounding box center [127, 51] width 35 height 10
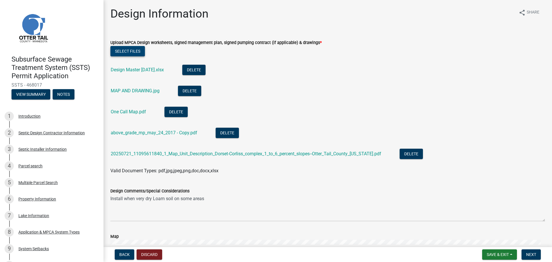
click at [136, 48] on button "Select files" at bounding box center [127, 51] width 35 height 10
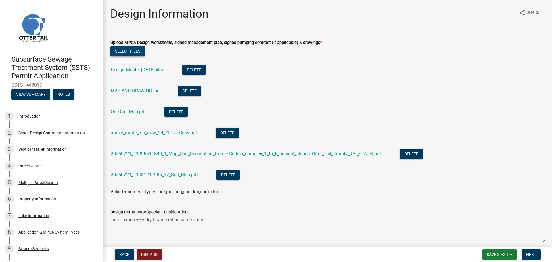
click at [123, 48] on button "Select files" at bounding box center [127, 51] width 35 height 10
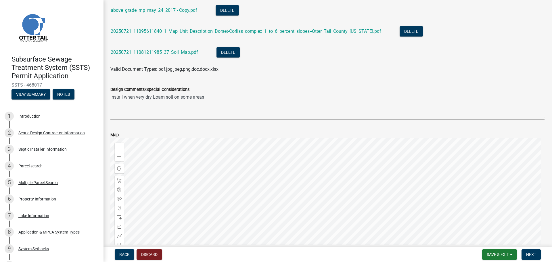
scroll to position [144, 0]
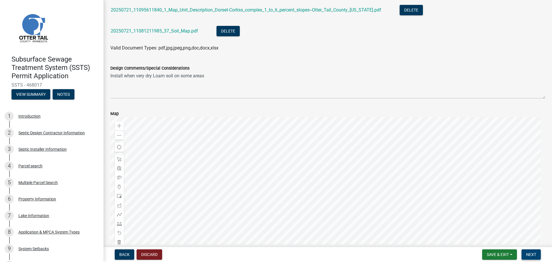
click at [533, 253] on span "Next" at bounding box center [532, 254] width 10 height 5
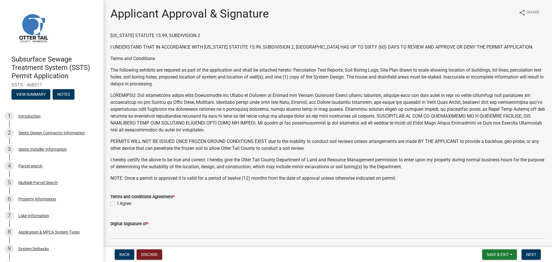
click at [117, 204] on label "I Agree" at bounding box center [124, 203] width 14 height 7
click at [117, 204] on input "I Agree" at bounding box center [119, 202] width 4 height 4
checkbox input "true"
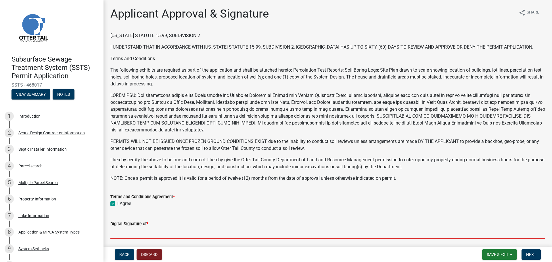
click at [133, 232] on input "Digital Signature of *" at bounding box center [327, 233] width 435 height 12
type input "[PERSON_NAME]"
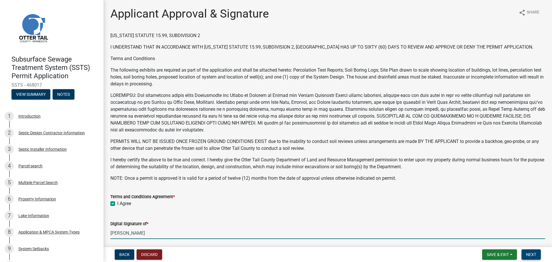
click at [528, 254] on span "Next" at bounding box center [532, 254] width 10 height 5
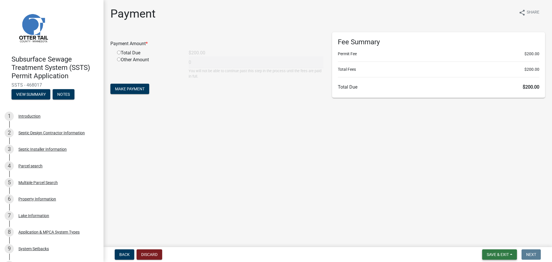
click at [499, 251] on button "Save & Exit" at bounding box center [500, 254] width 35 height 10
click at [495, 239] on button "Save & Exit" at bounding box center [494, 240] width 46 height 14
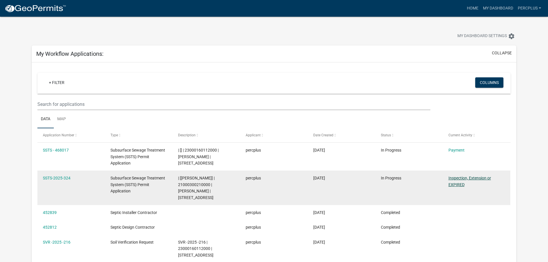
click at [461, 176] on link "Inspection, Extension or EXPIRED" at bounding box center [470, 181] width 43 height 11
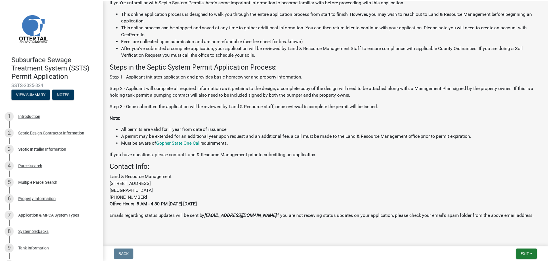
scroll to position [139, 0]
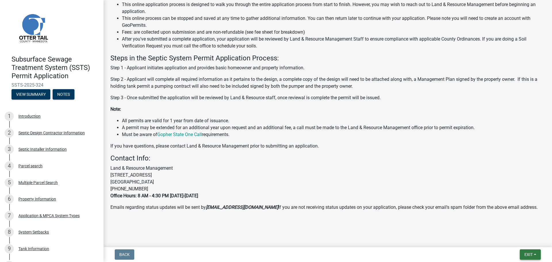
click at [529, 252] on span "Exit" at bounding box center [529, 254] width 8 height 5
click at [516, 237] on button "Save & Exit" at bounding box center [518, 240] width 46 height 14
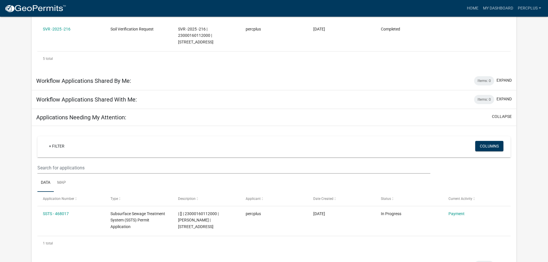
scroll to position [220, 0]
